Goal: Information Seeking & Learning: Learn about a topic

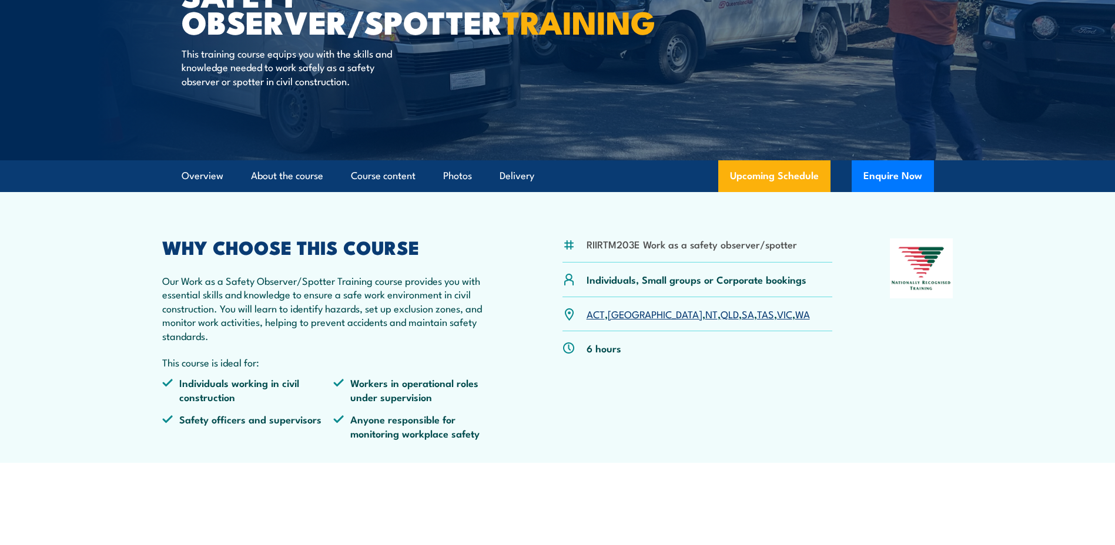
click at [777, 316] on link "VIC" at bounding box center [784, 314] width 15 height 14
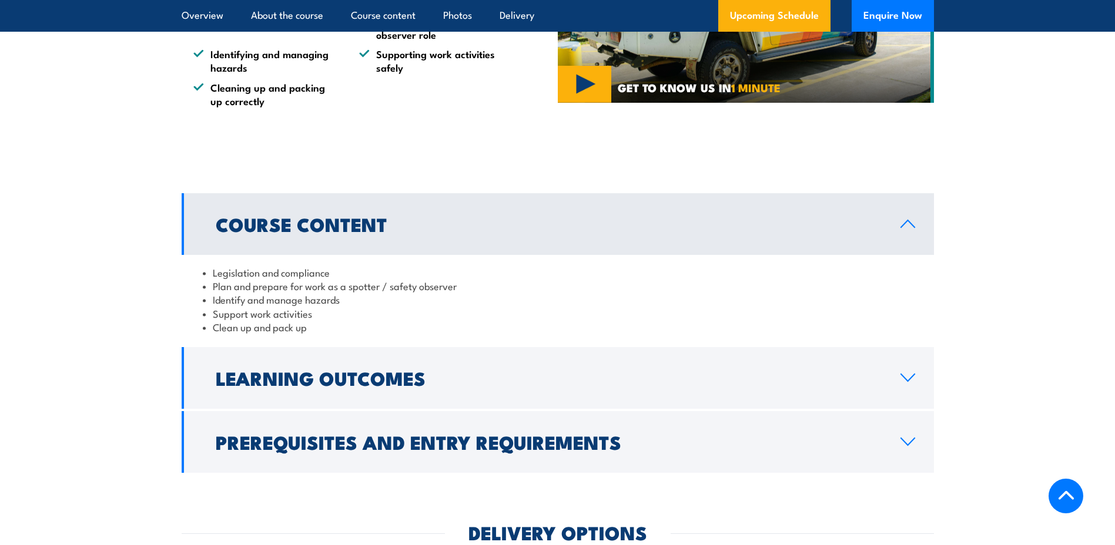
scroll to position [802, 0]
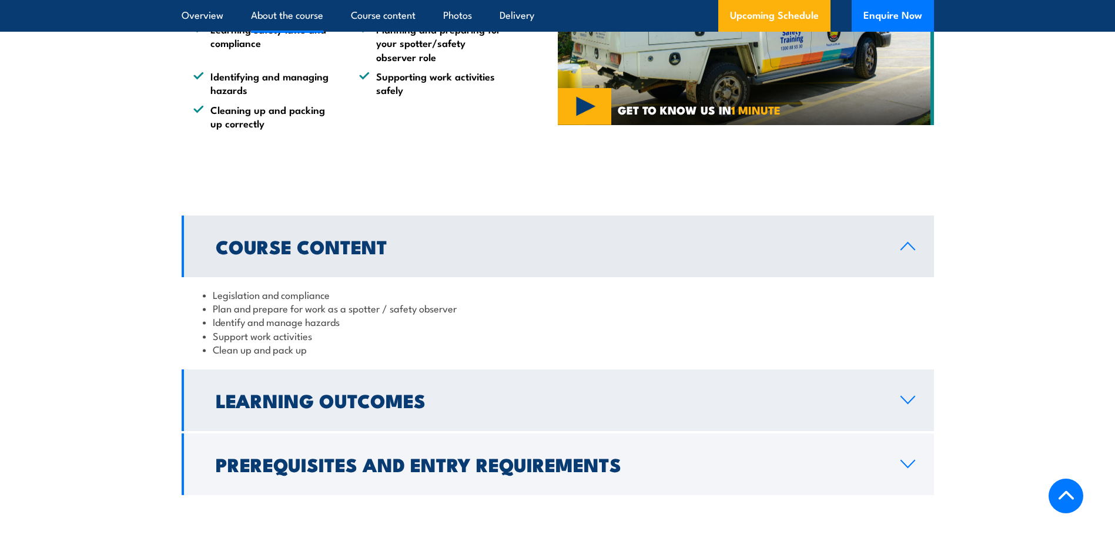
click at [910, 395] on icon at bounding box center [908, 399] width 16 height 9
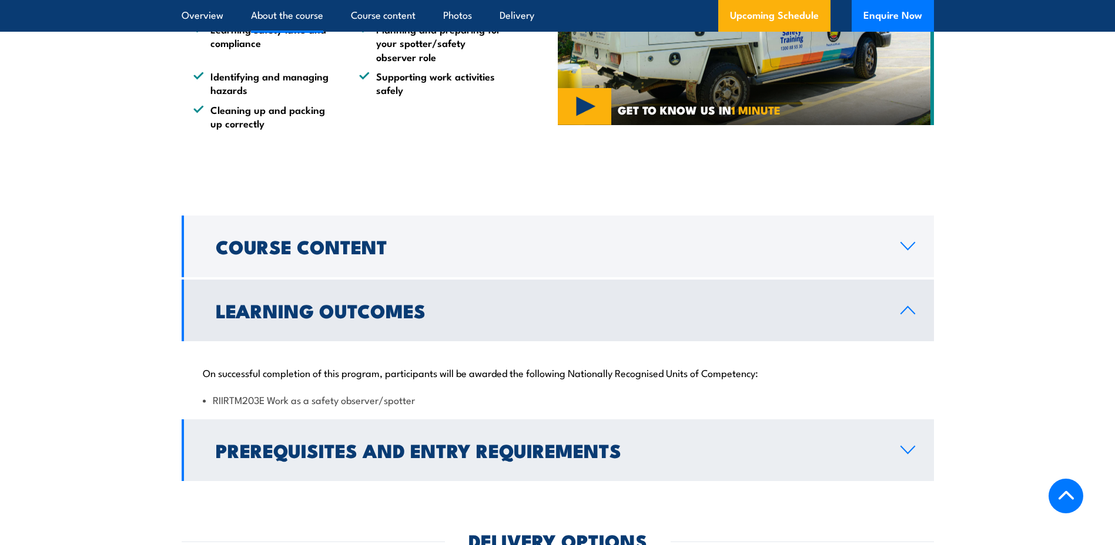
click at [908, 449] on icon at bounding box center [908, 449] width 16 height 9
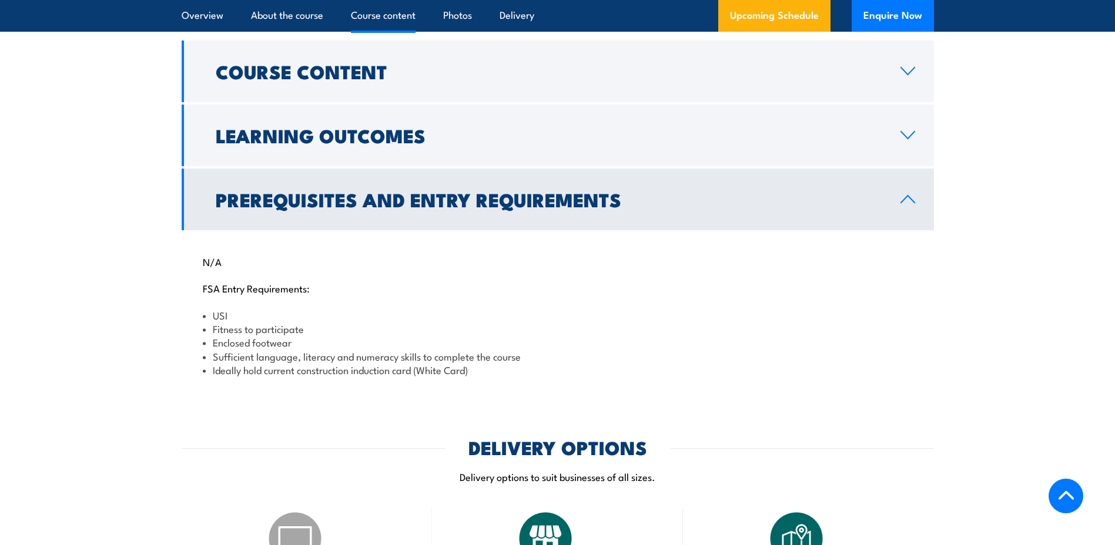
scroll to position [978, 0]
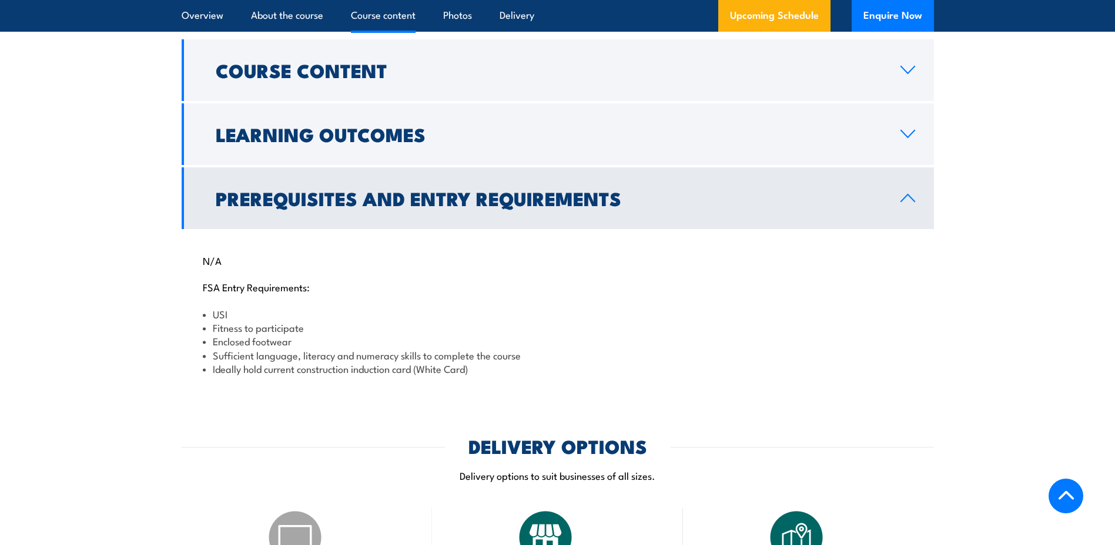
click at [912, 191] on link "Prerequisites and Entry Requirements" at bounding box center [558, 198] width 752 height 62
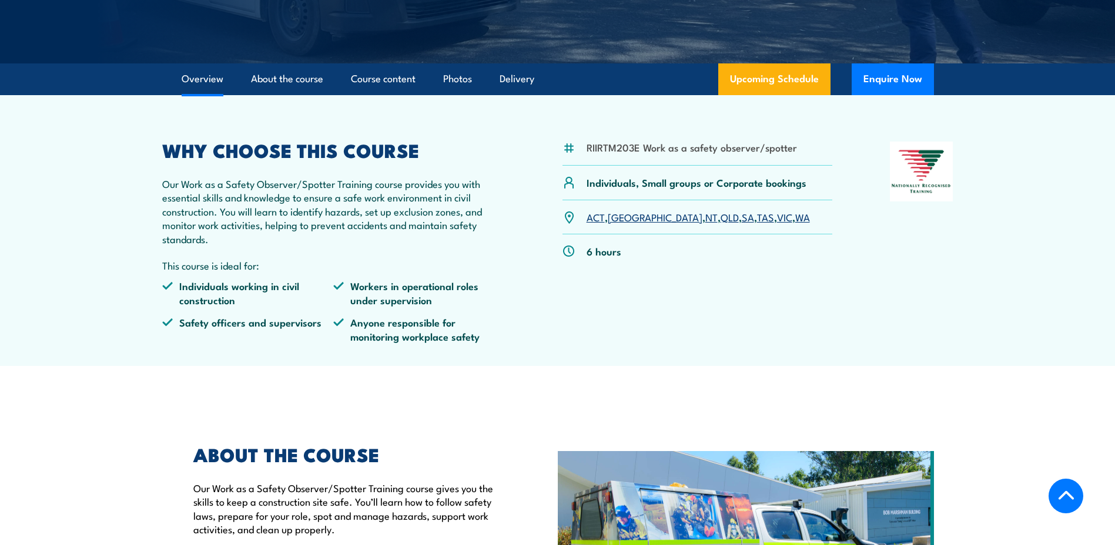
scroll to position [332, 0]
